Goal: Answer question/provide support

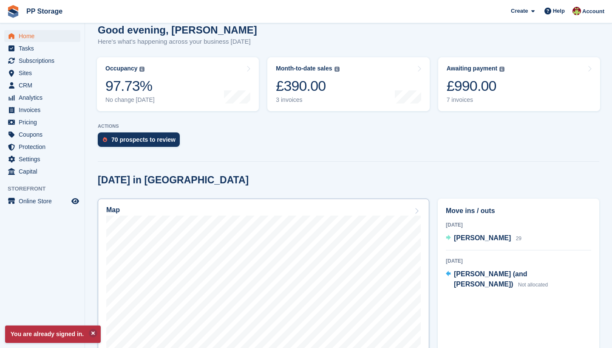
scroll to position [78, 0]
click at [42, 61] on span "Subscriptions" at bounding box center [44, 61] width 51 height 12
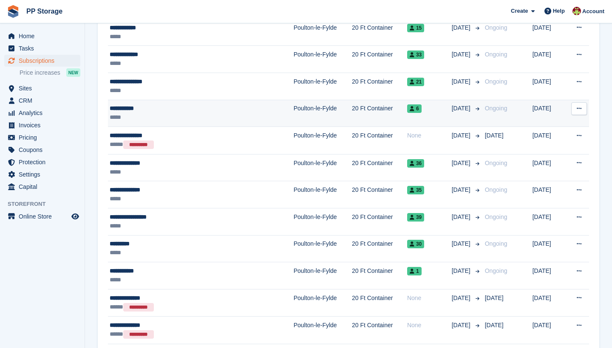
scroll to position [452, 0]
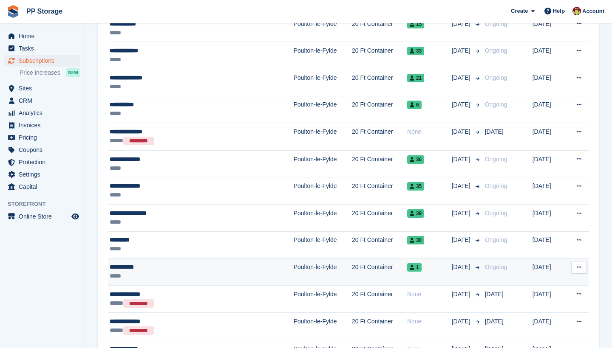
click at [141, 268] on div "**********" at bounding box center [178, 267] width 136 height 9
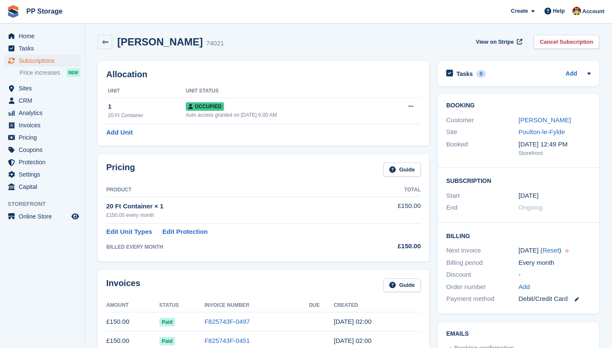
scroll to position [2, 0]
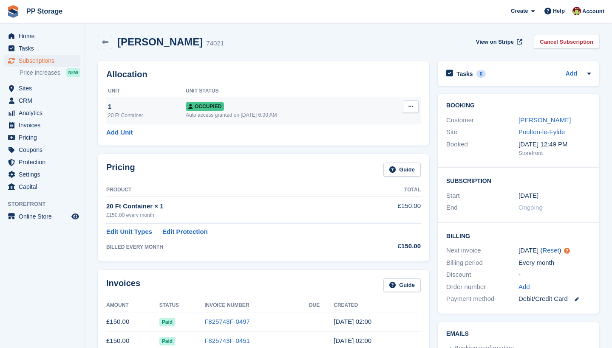
click at [409, 107] on icon at bounding box center [410, 107] width 5 height 6
click at [321, 102] on div "Occupied" at bounding box center [284, 106] width 197 height 9
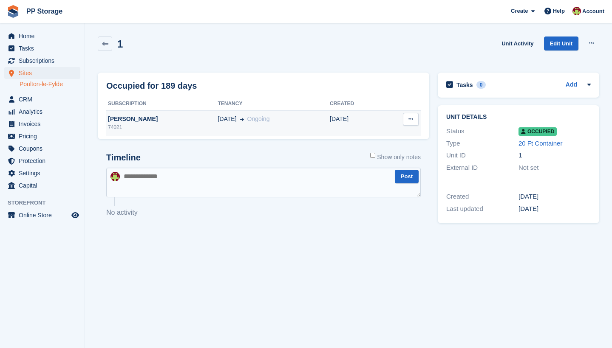
click at [299, 121] on div "24 Feb Ongoing" at bounding box center [273, 119] width 112 height 9
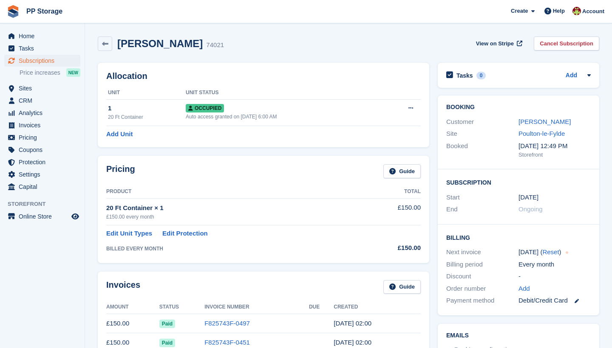
click at [299, 121] on td "Occupied Auto access granted on 24th Feb, 6:00 AM" at bounding box center [284, 112] width 197 height 26
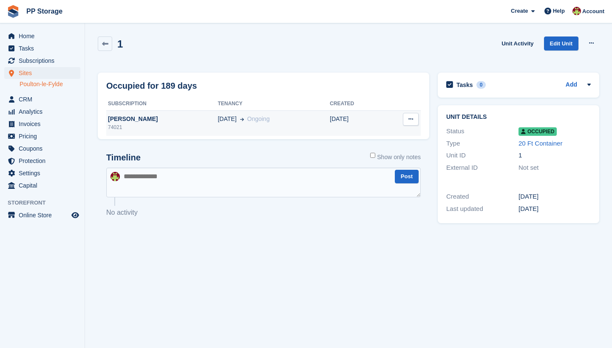
click at [407, 121] on button at bounding box center [411, 119] width 16 height 13
click at [291, 121] on div "24 Feb Ongoing" at bounding box center [273, 119] width 112 height 9
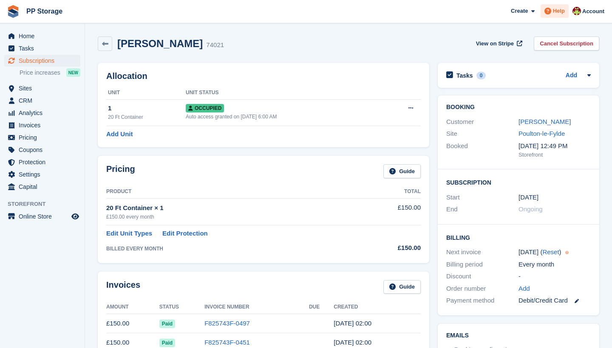
click at [553, 13] on span "Help" at bounding box center [559, 11] width 12 height 8
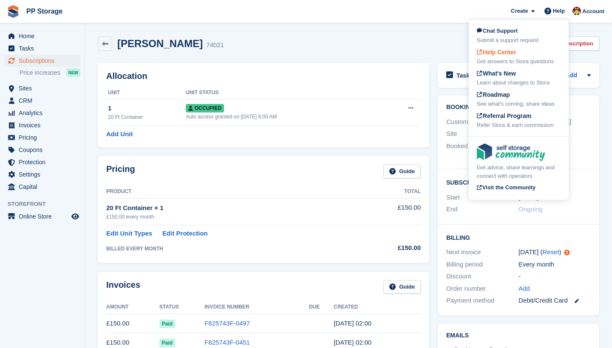
click at [517, 57] on div "Get answers to Stora questions" at bounding box center [519, 61] width 84 height 8
